Goal: Task Accomplishment & Management: Manage account settings

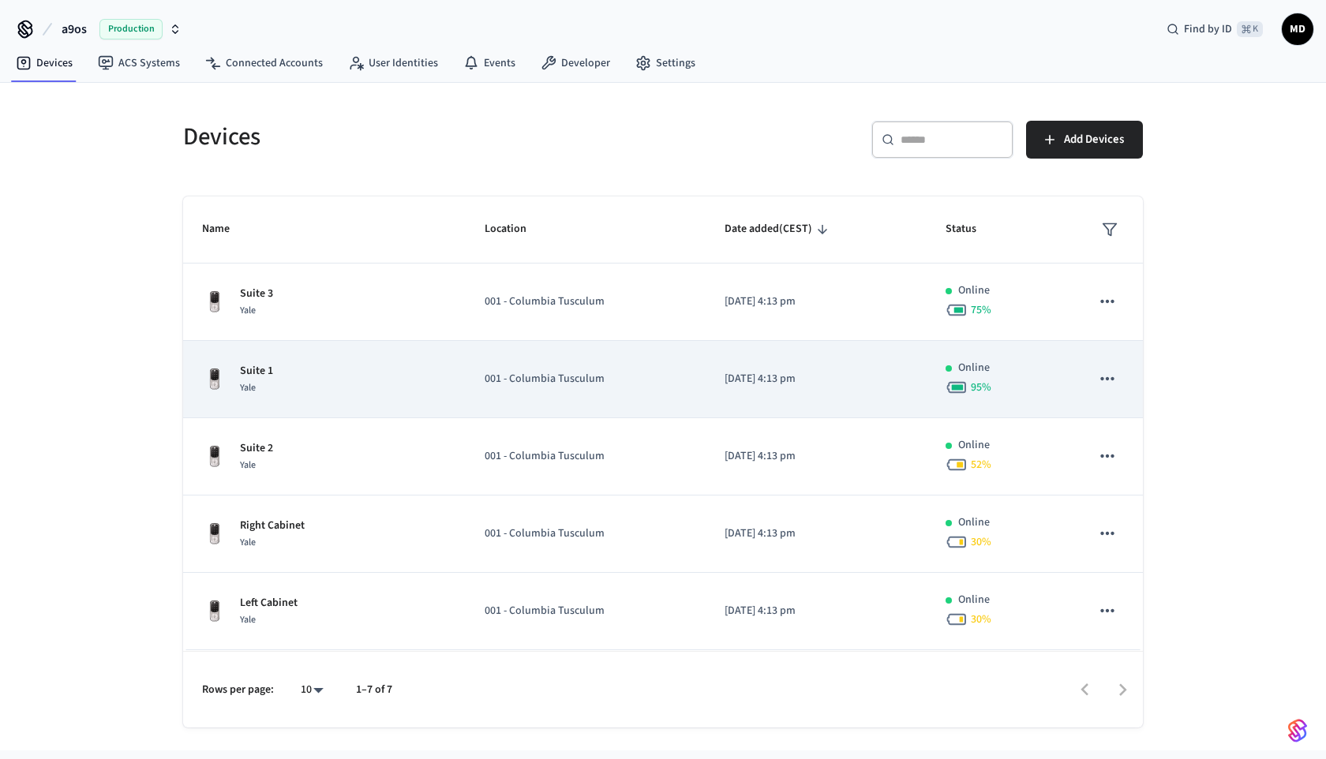
scroll to position [148, 0]
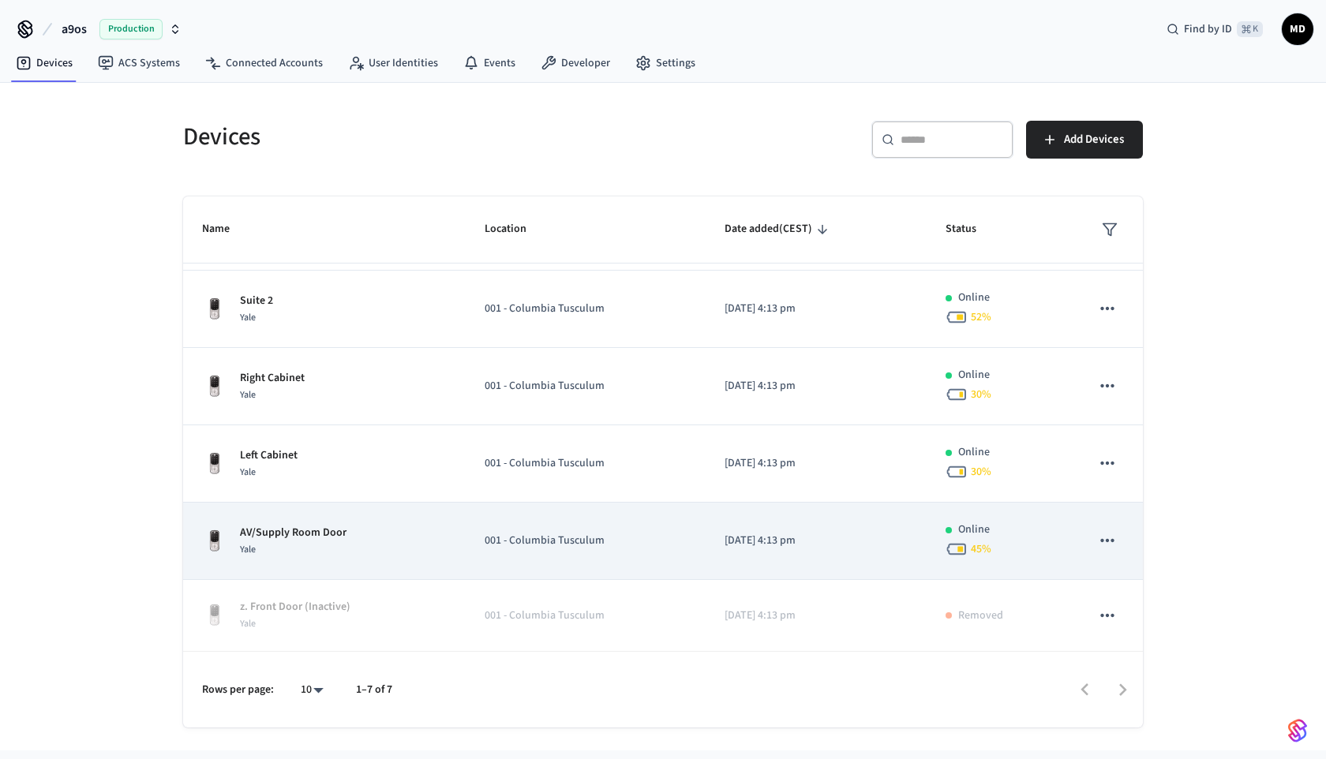
click at [614, 536] on p "001 - Columbia Tusculum" at bounding box center [585, 541] width 201 height 17
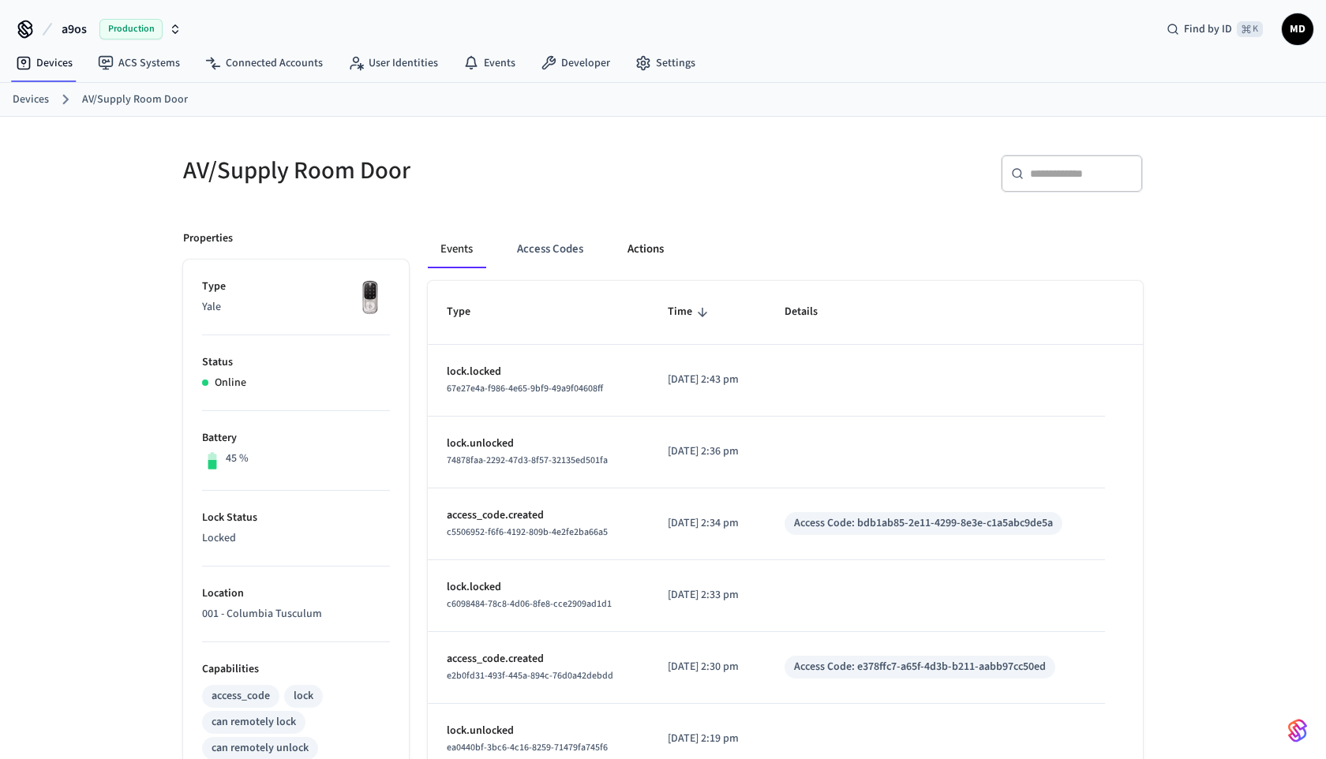
click at [653, 245] on button "Actions" at bounding box center [646, 249] width 62 height 38
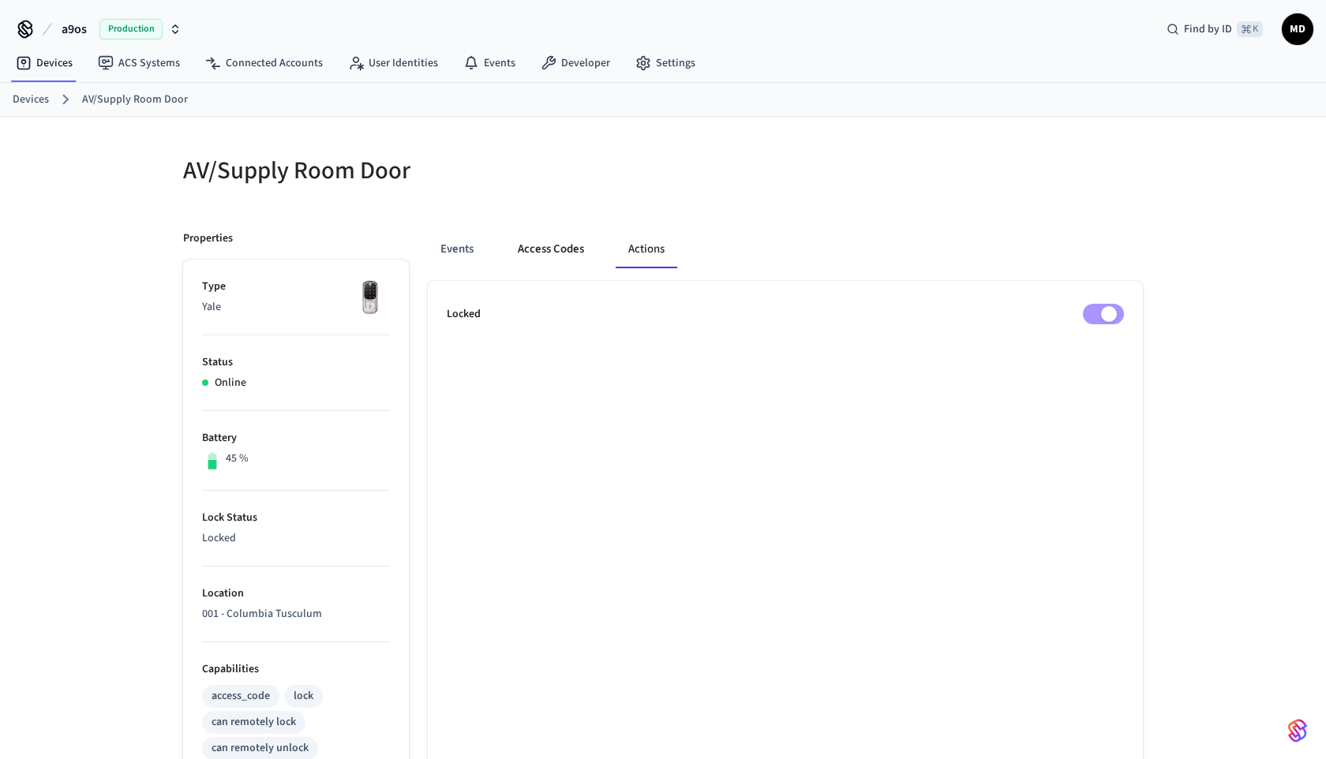
click at [571, 253] on button "Access Codes" at bounding box center [551, 249] width 92 height 38
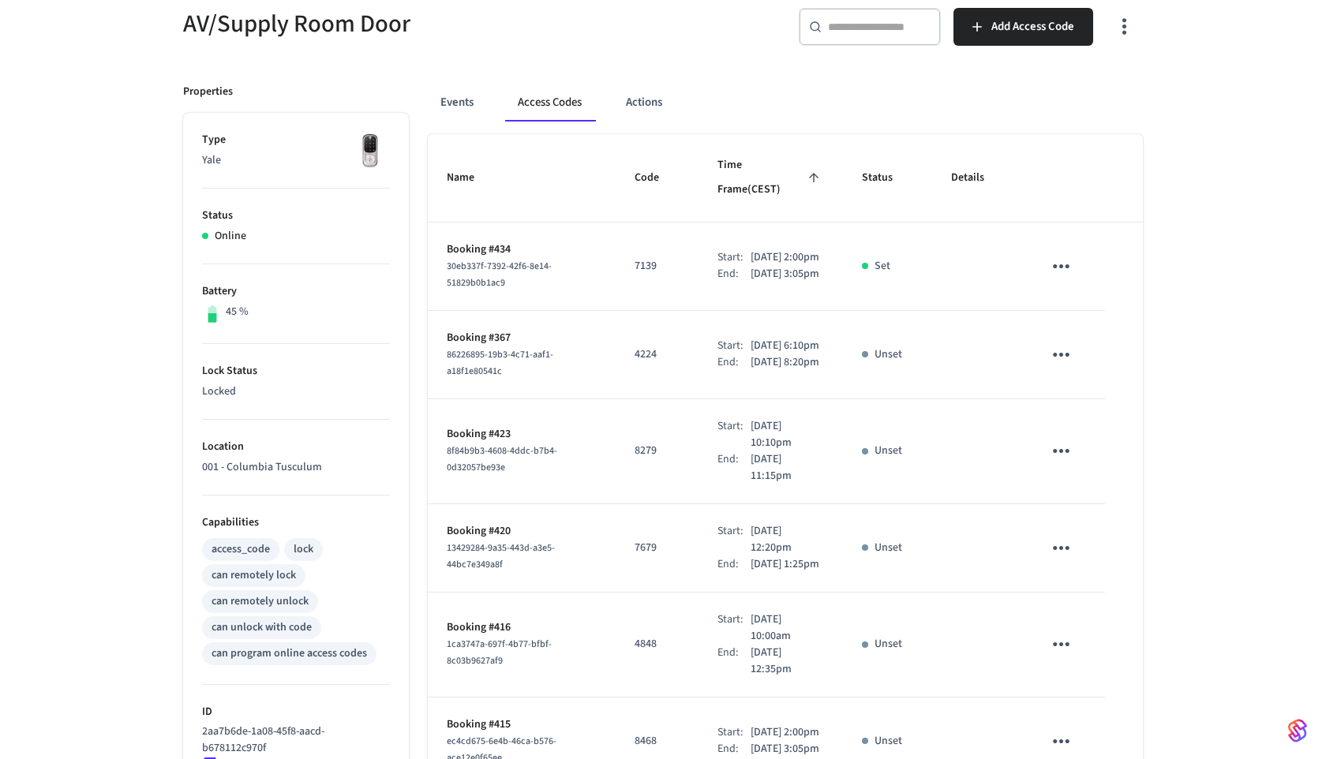
scroll to position [148, 0]
click at [1065, 350] on icon "sticky table" at bounding box center [1061, 354] width 24 height 24
click at [1088, 395] on li "Edit" at bounding box center [1099, 401] width 75 height 43
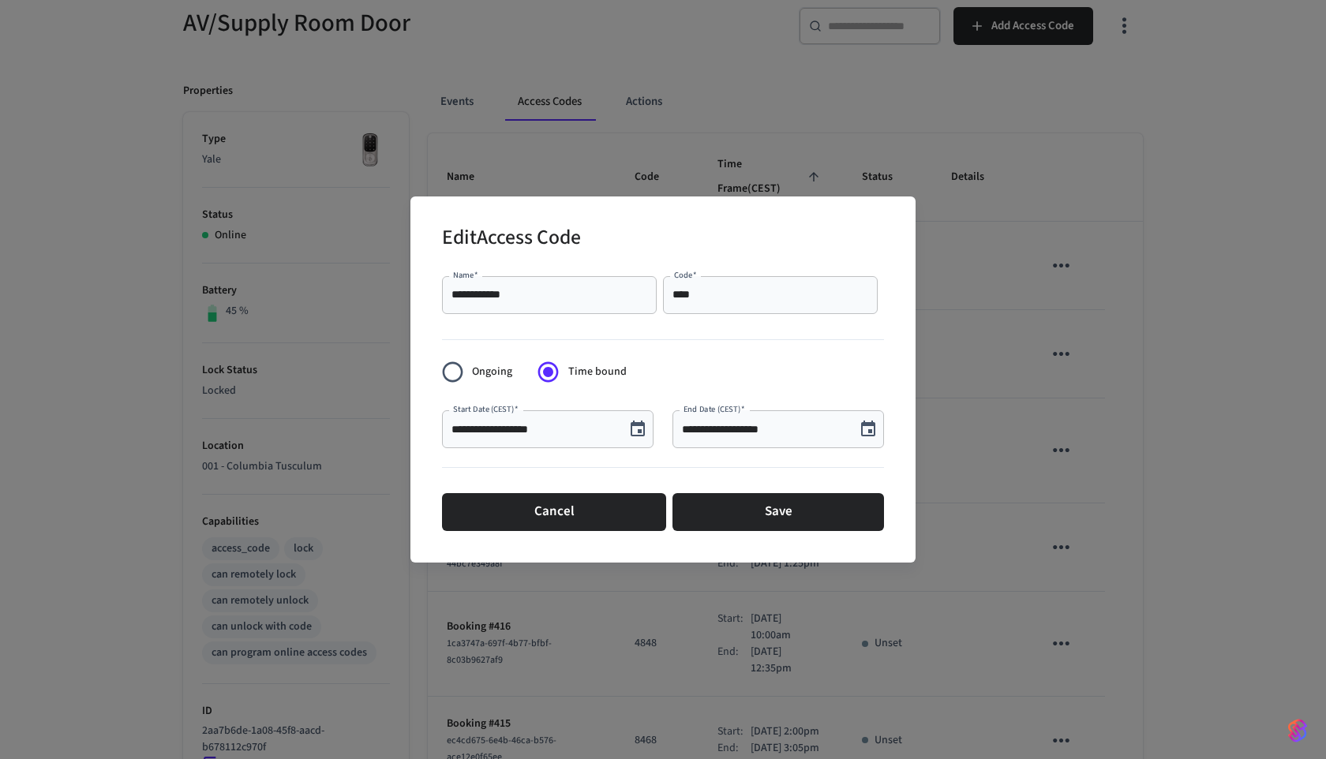
click at [637, 440] on button "Choose date, selected date is Sep 9, 2025" at bounding box center [638, 430] width 32 height 32
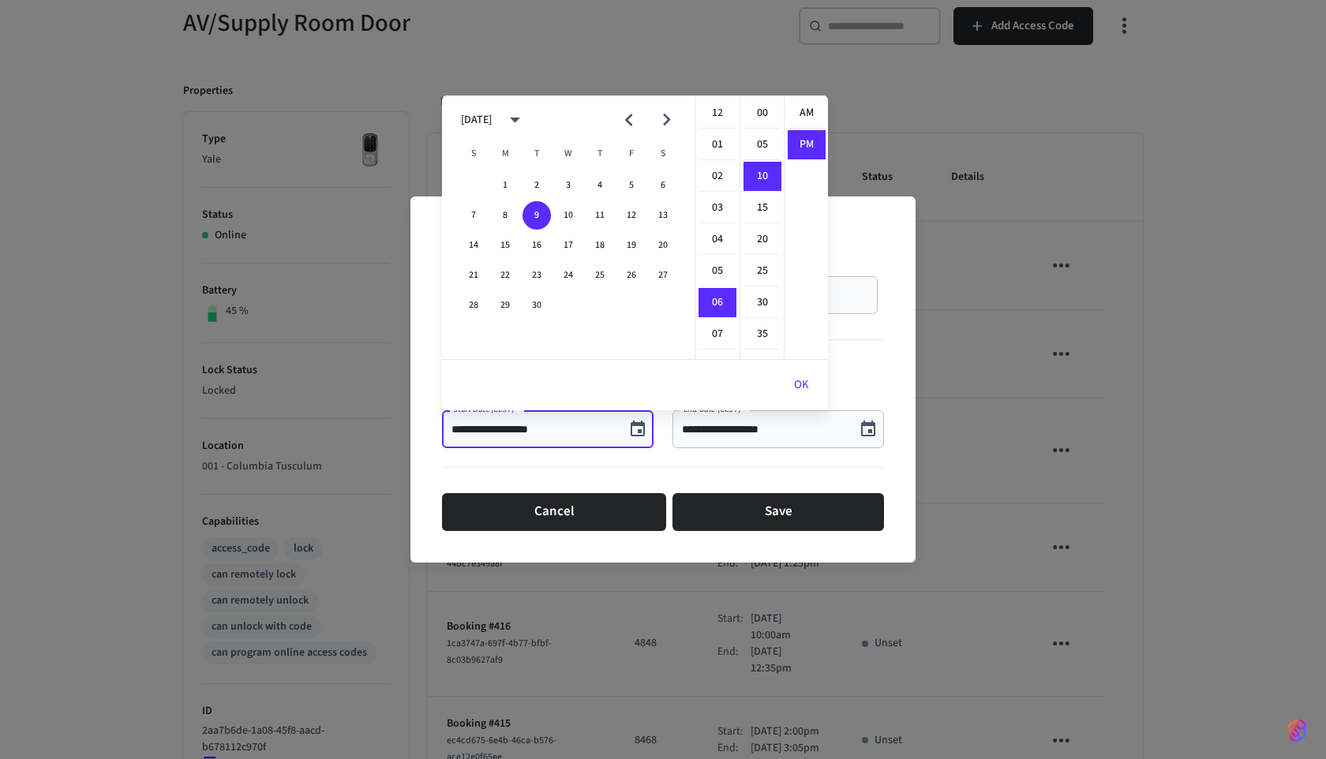
scroll to position [29, 0]
click at [721, 146] on li "03" at bounding box center [718, 146] width 38 height 30
click at [762, 148] on li "05" at bounding box center [763, 145] width 38 height 30
type input "**********"
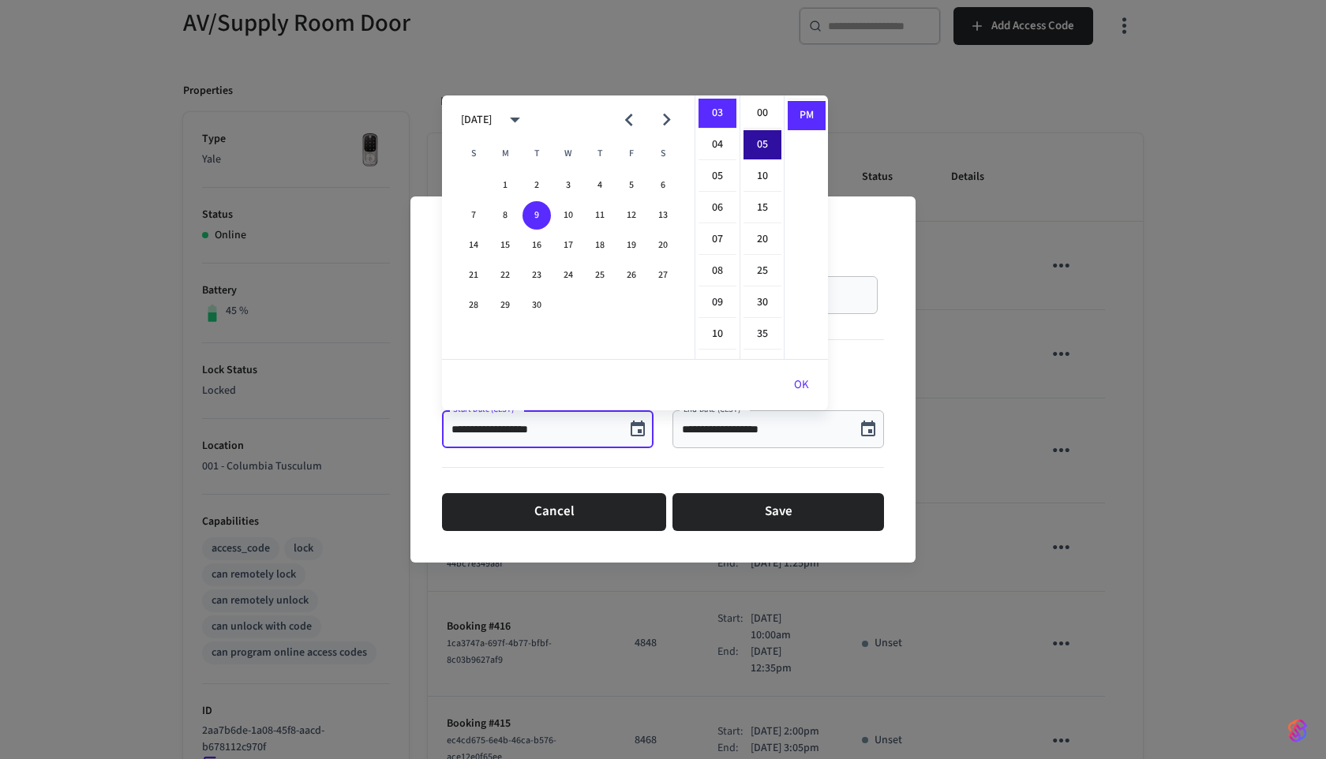
scroll to position [32, 0]
click at [848, 484] on div at bounding box center [663, 471] width 442 height 32
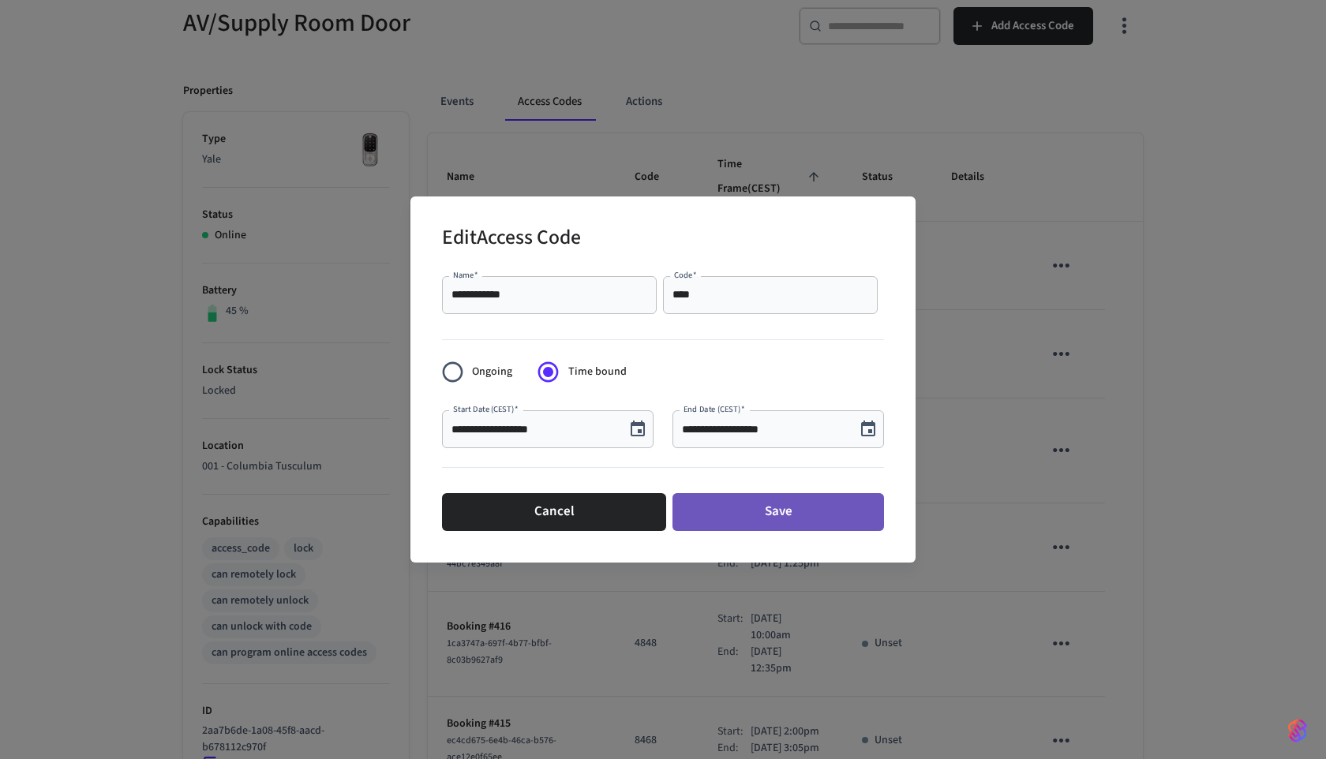
click at [826, 513] on button "Save" at bounding box center [779, 512] width 212 height 38
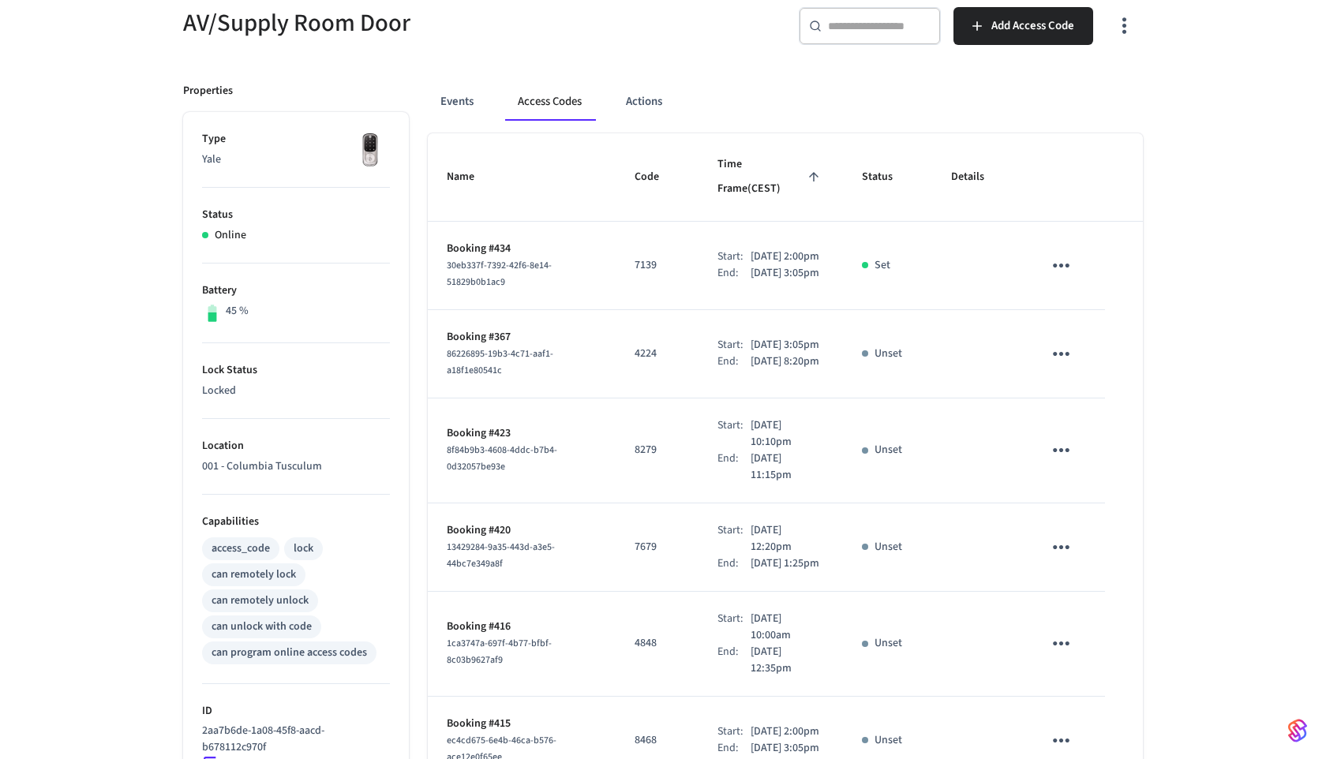
scroll to position [129, 0]
